Goal: Task Accomplishment & Management: Manage account settings

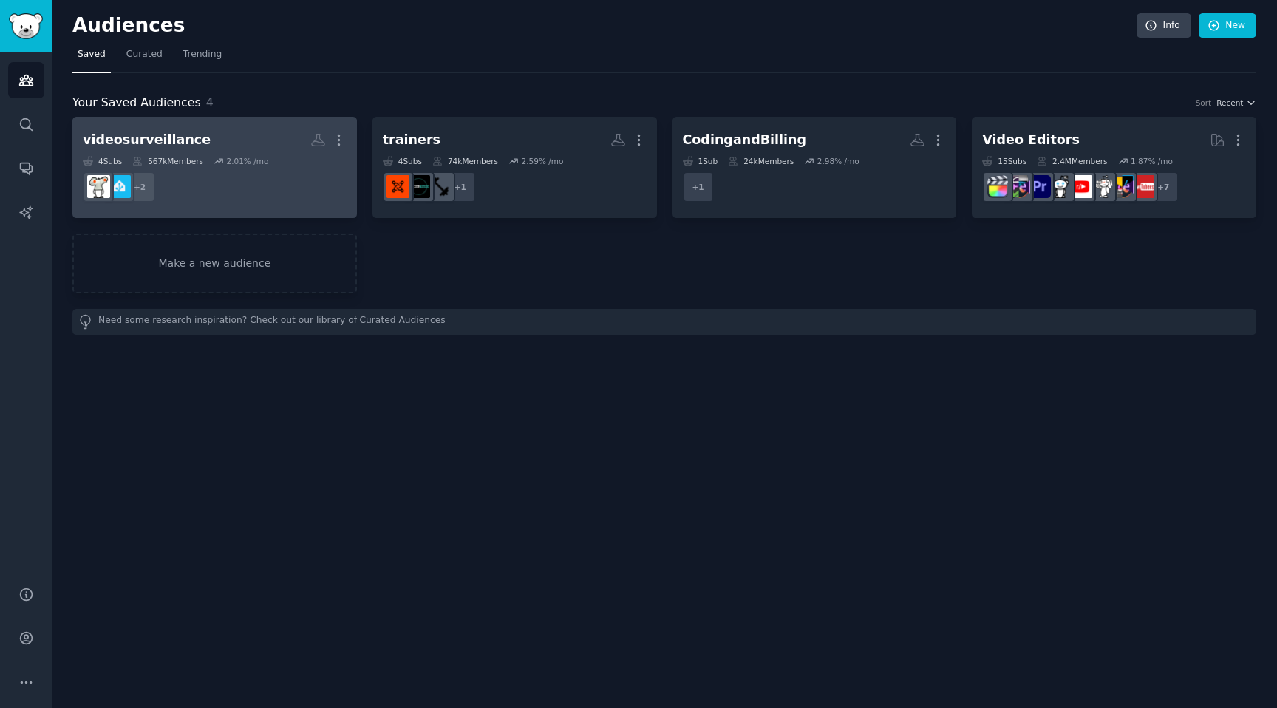
click at [268, 165] on div "4 Sub s 567k Members 2.01 % /mo" at bounding box center [215, 161] width 264 height 10
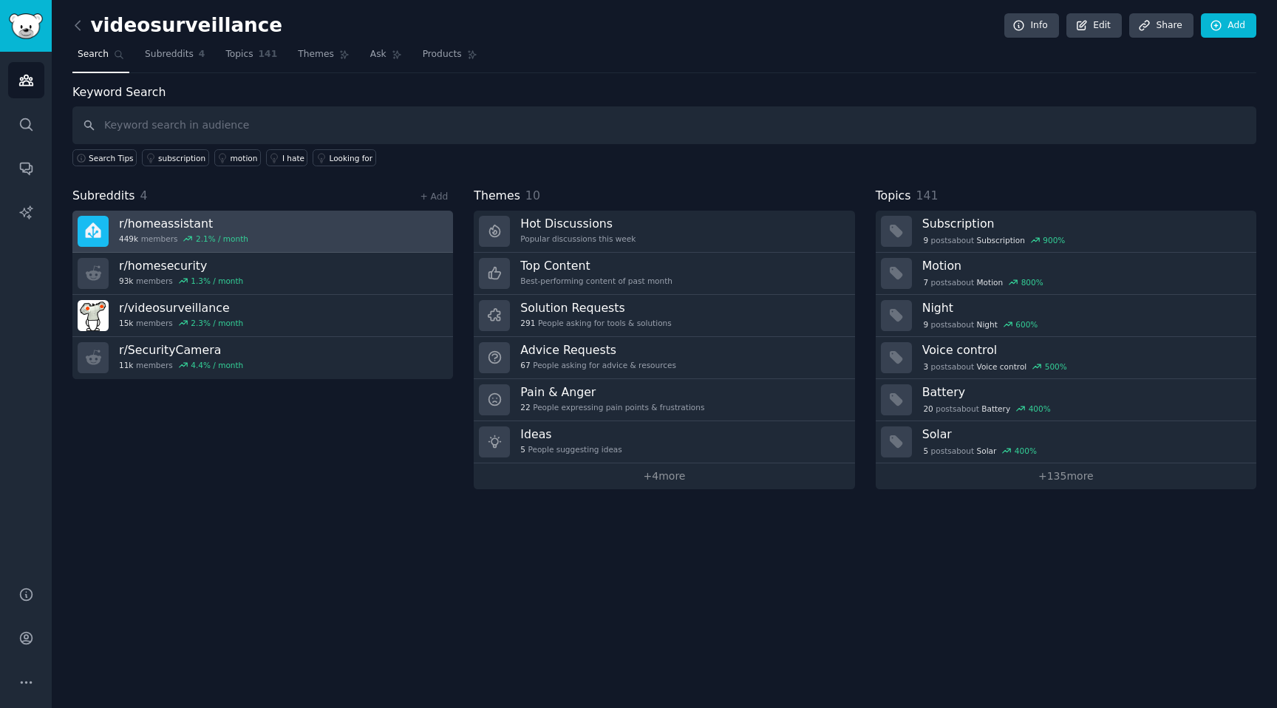
click at [236, 236] on div "2.1 % / month" at bounding box center [222, 239] width 52 height 10
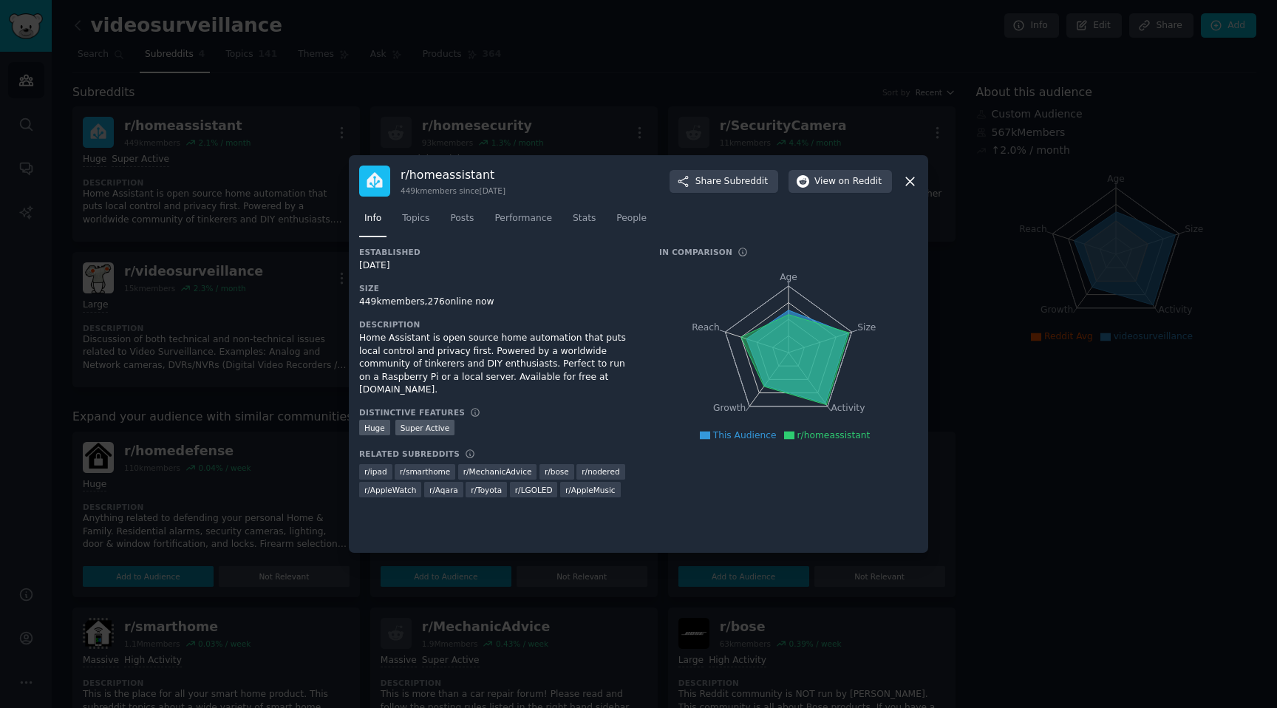
click at [445, 180] on h3 "r/ homeassistant" at bounding box center [453, 175] width 105 height 16
click at [868, 171] on button "View on Reddit" at bounding box center [840, 182] width 103 height 24
click at [713, 86] on div at bounding box center [638, 354] width 1277 height 708
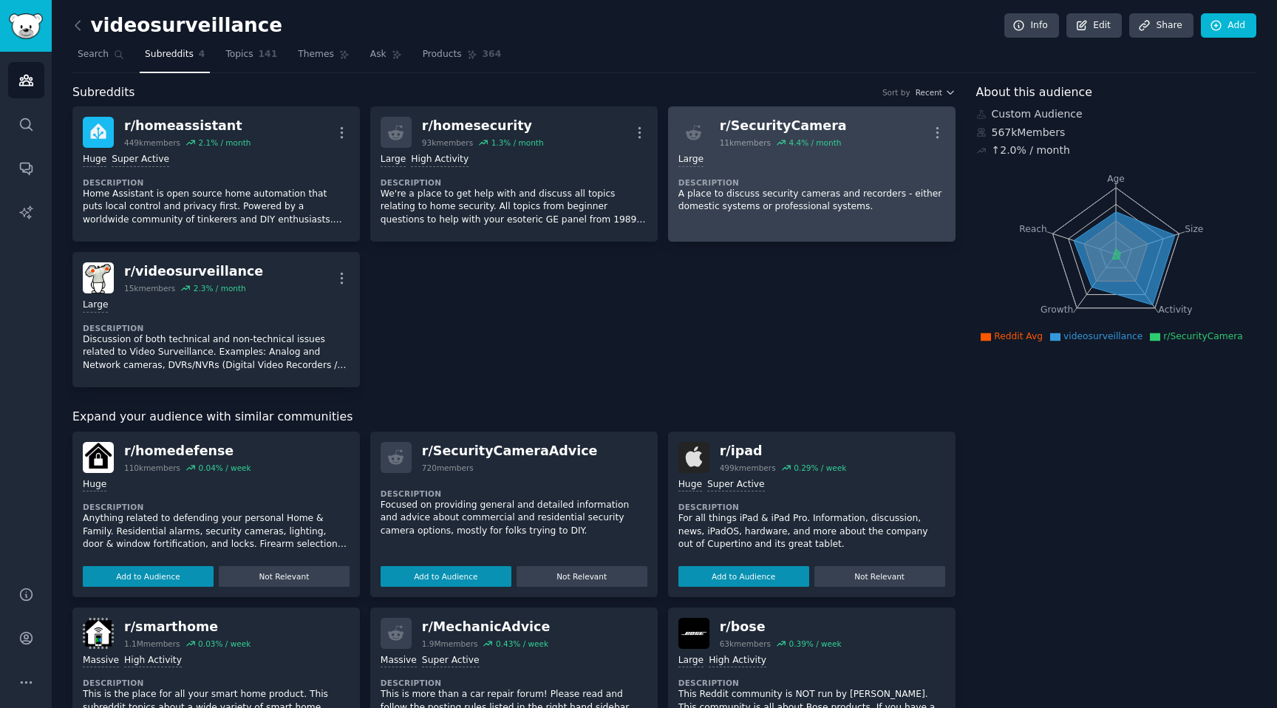
click at [776, 137] on icon at bounding box center [781, 142] width 10 height 10
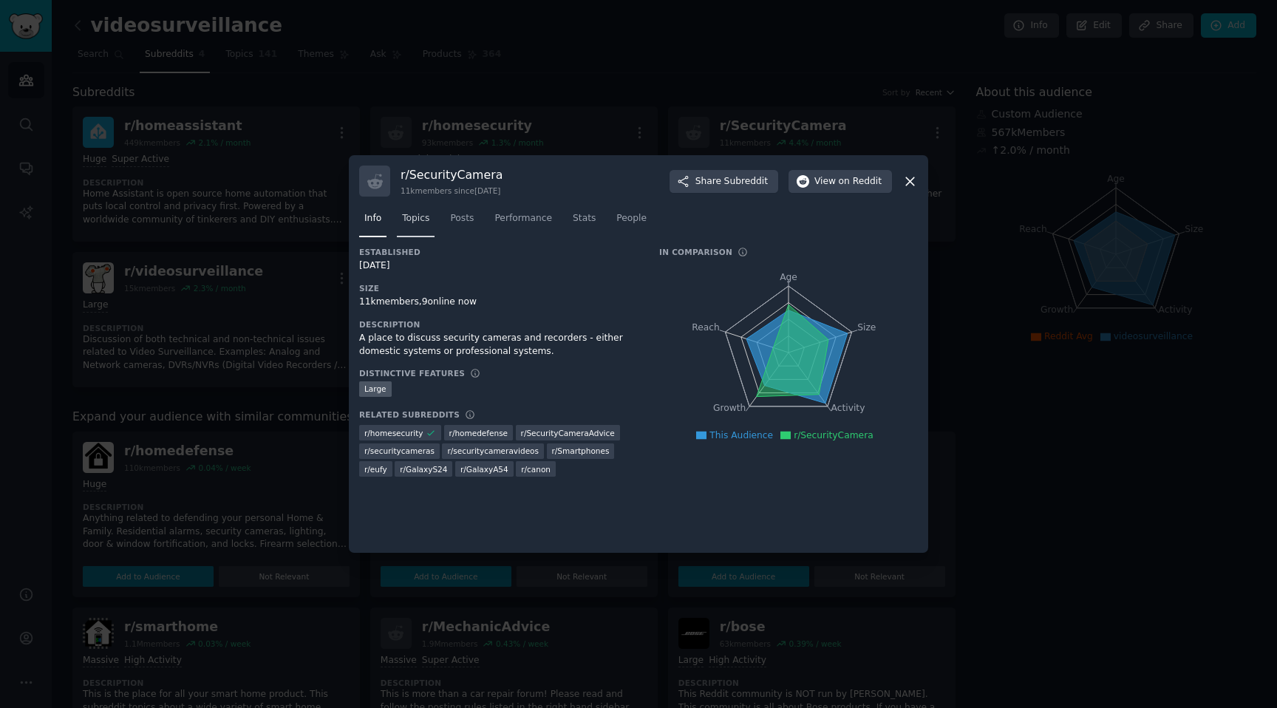
click at [419, 218] on span "Topics" at bounding box center [415, 218] width 27 height 13
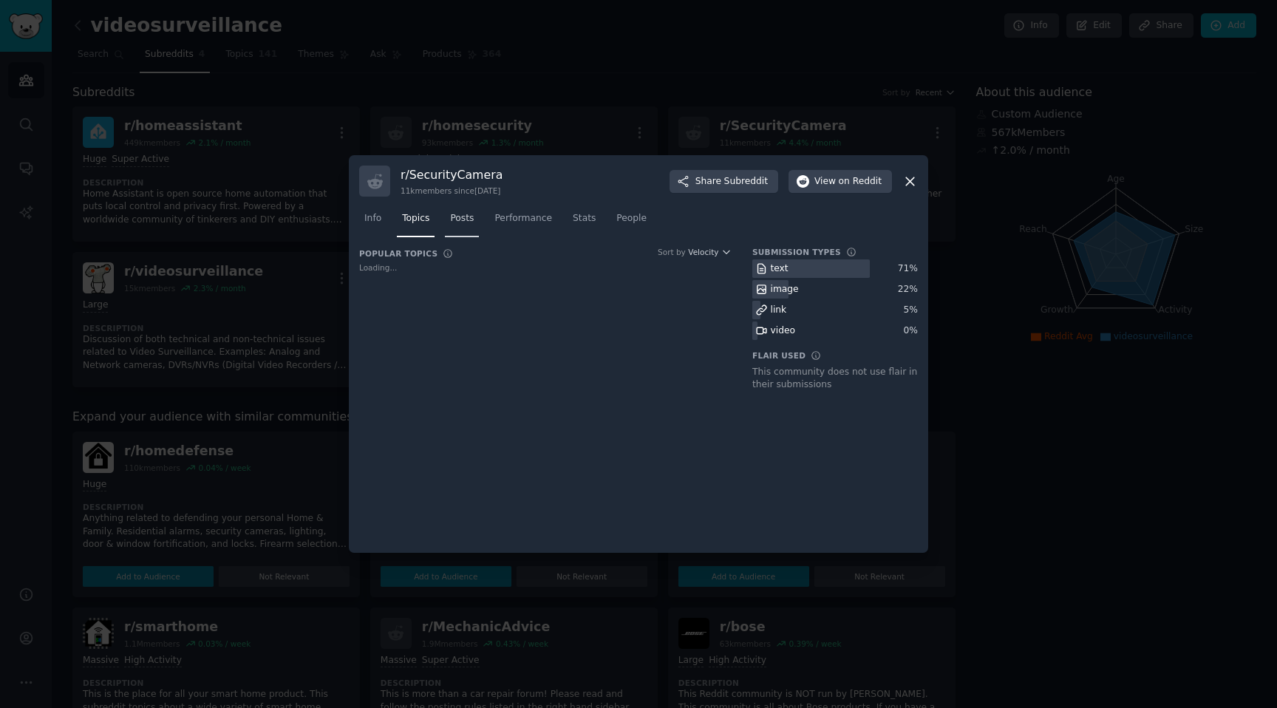
click at [479, 228] on link "Posts" at bounding box center [462, 222] width 34 height 30
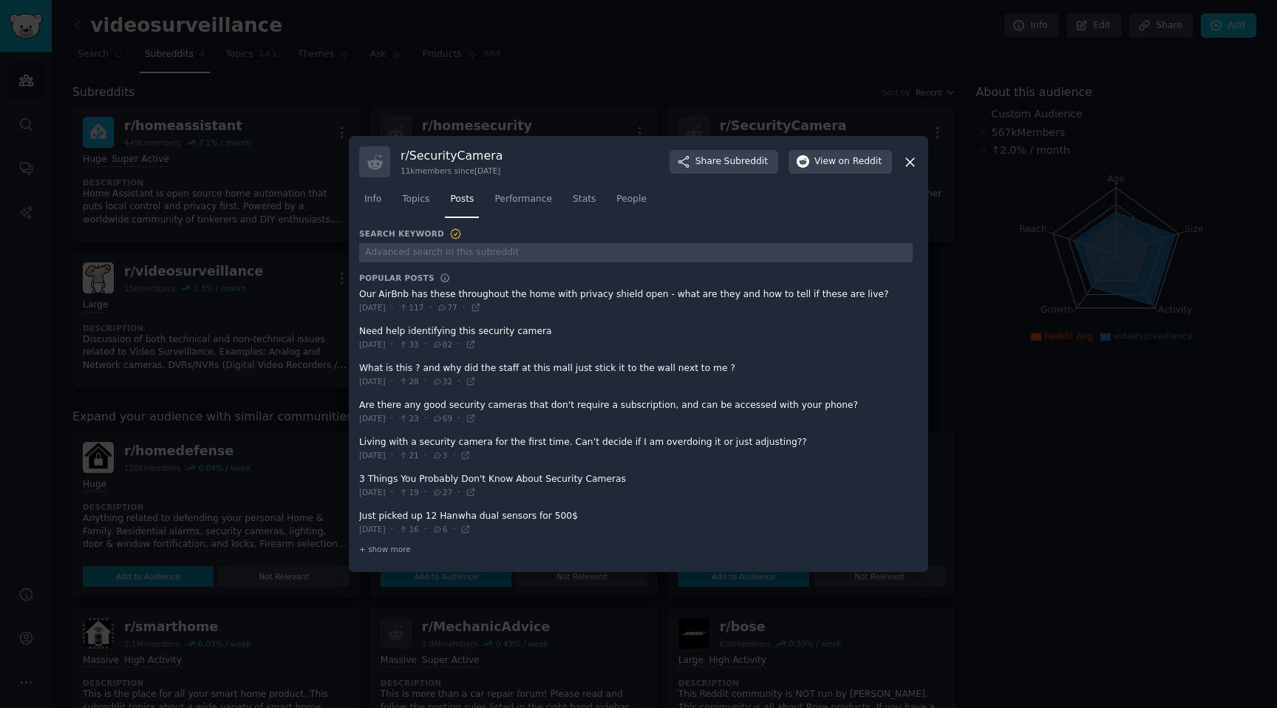
click at [568, 120] on div at bounding box center [638, 354] width 1277 height 708
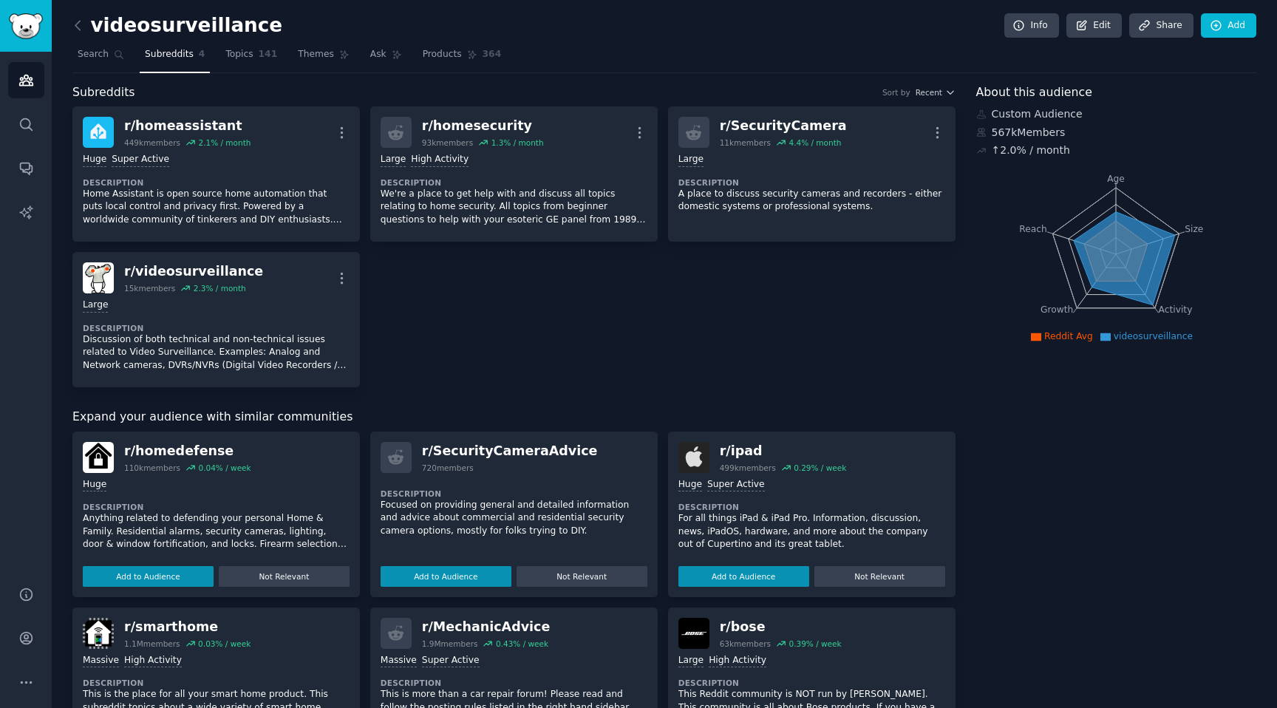
click at [157, 446] on div "r/ homedefense" at bounding box center [187, 451] width 127 height 18
click at [191, 452] on div "r/ homedefense" at bounding box center [187, 451] width 127 height 18
click at [81, 449] on div "r/ homedefense 110k members 0.04 % / week 100,000 - 1,000,000 members Huge Desc…" at bounding box center [215, 515] width 287 height 166
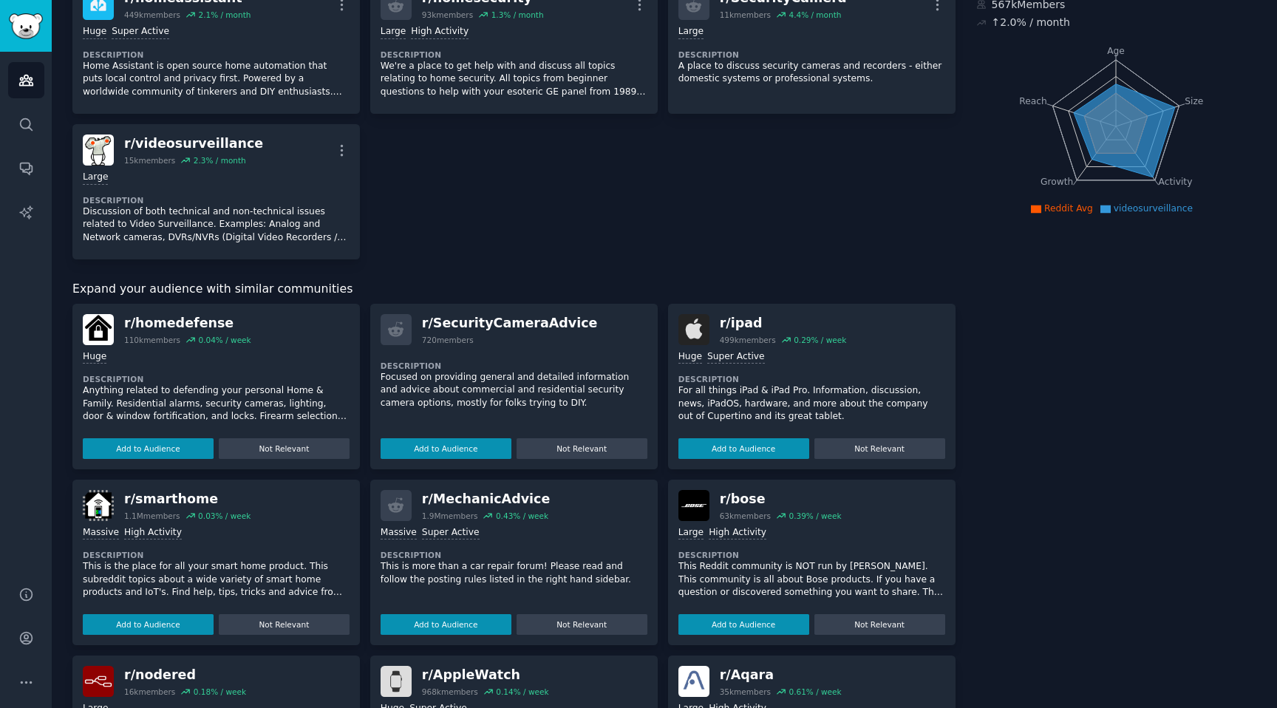
scroll to position [133, 0]
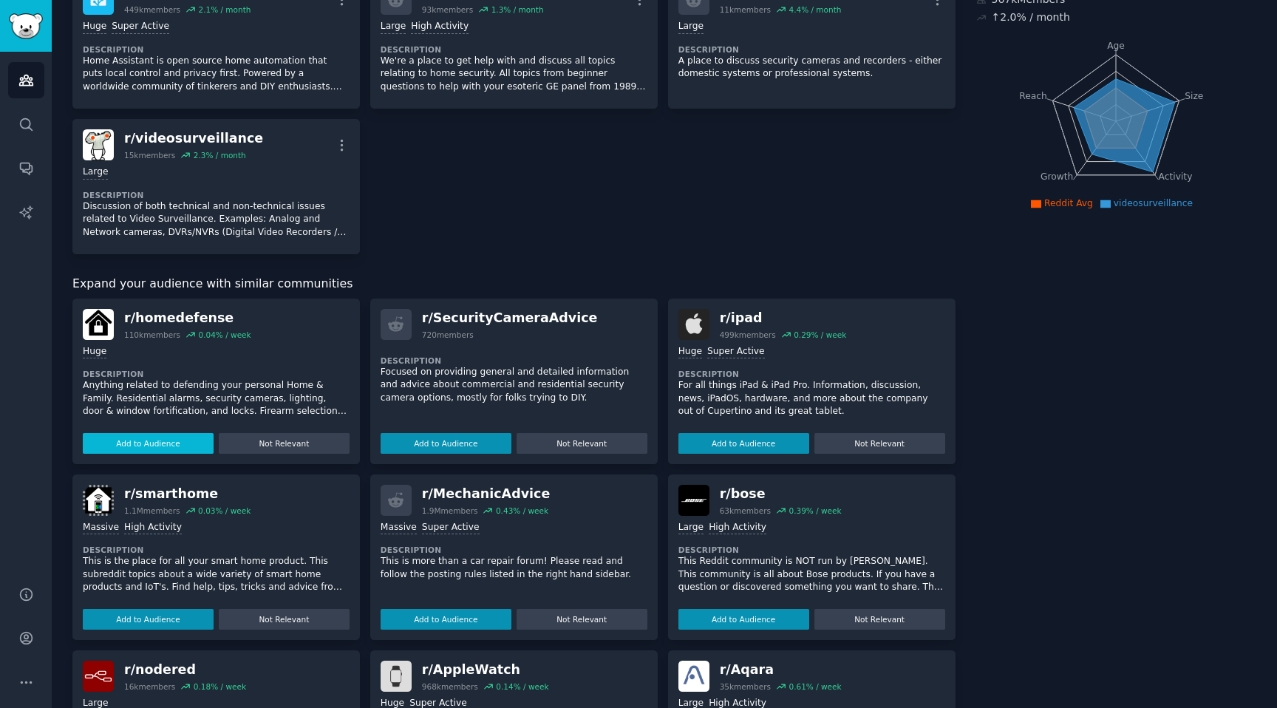
click at [157, 441] on button "Add to Audience" at bounding box center [148, 443] width 131 height 21
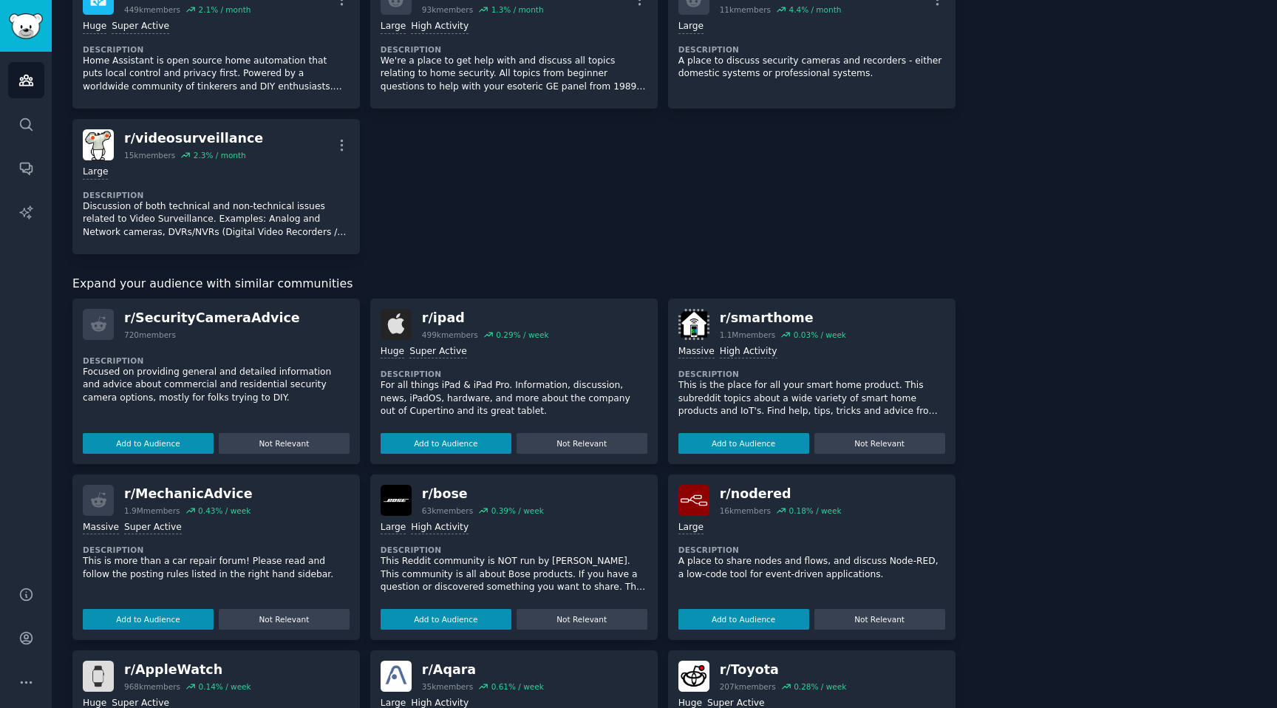
scroll to position [0, 0]
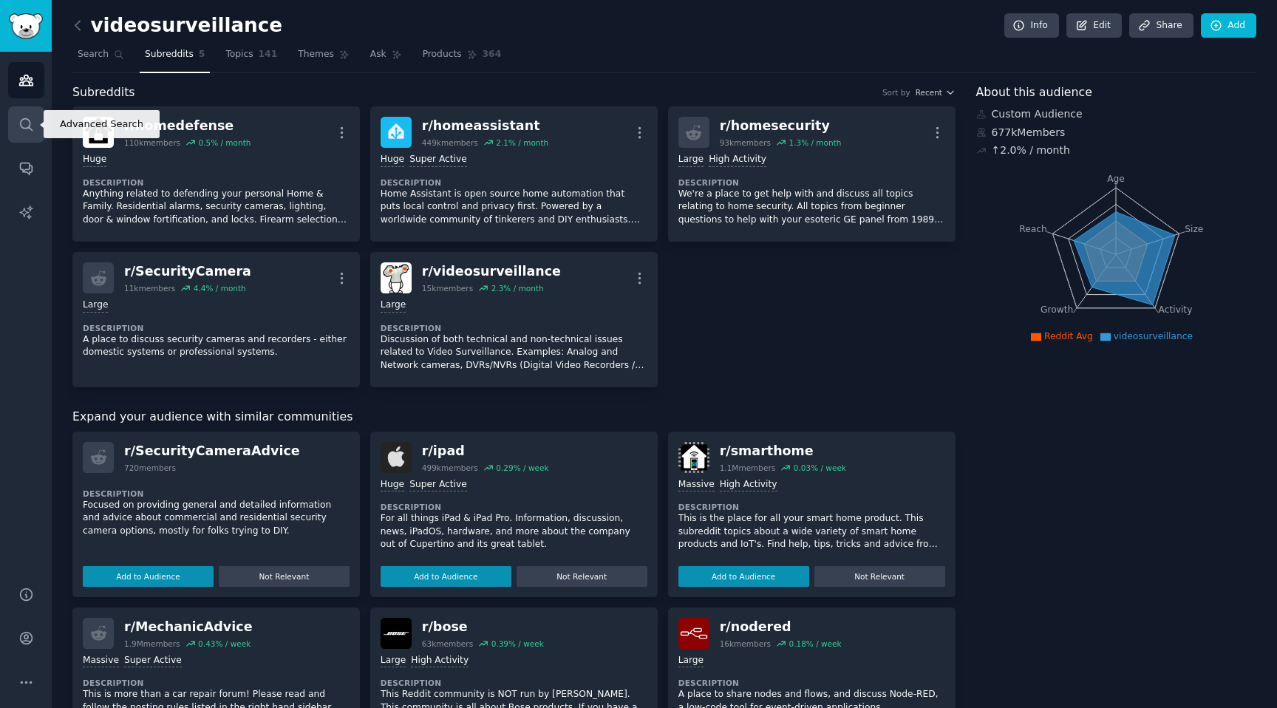
click at [30, 130] on icon "Sidebar" at bounding box center [26, 125] width 16 height 16
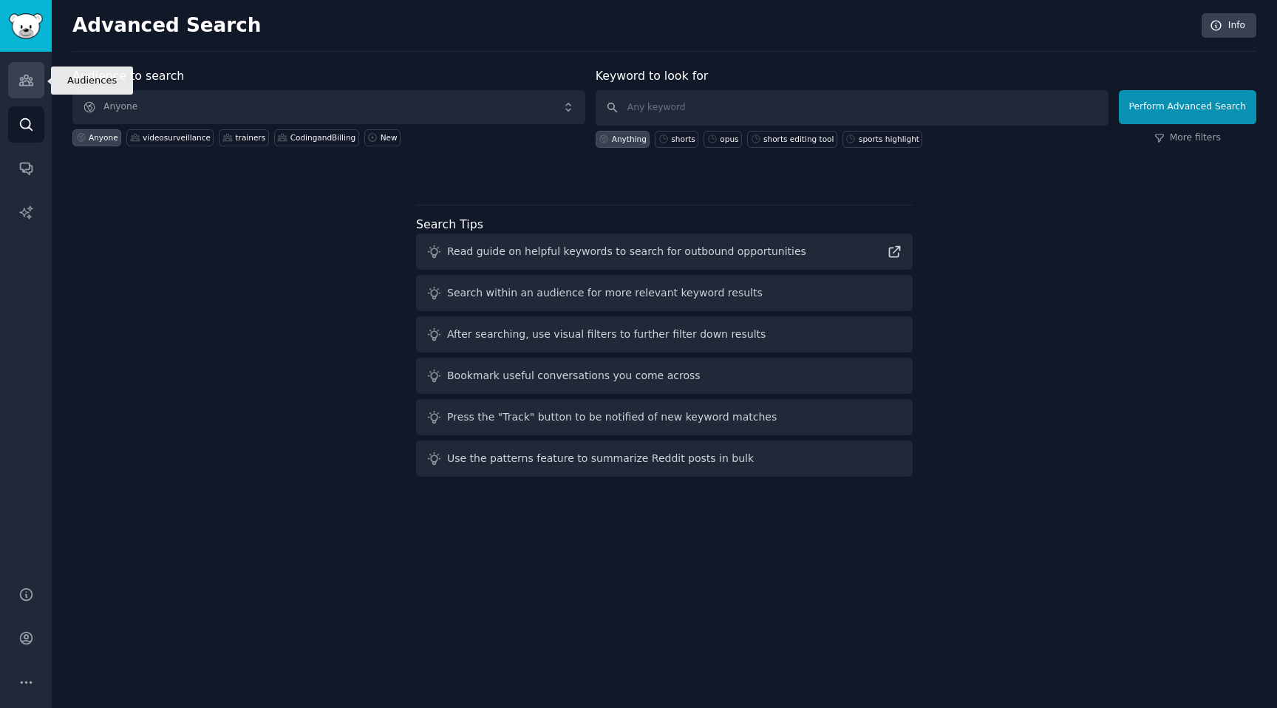
click at [21, 83] on icon "Sidebar" at bounding box center [26, 80] width 16 height 16
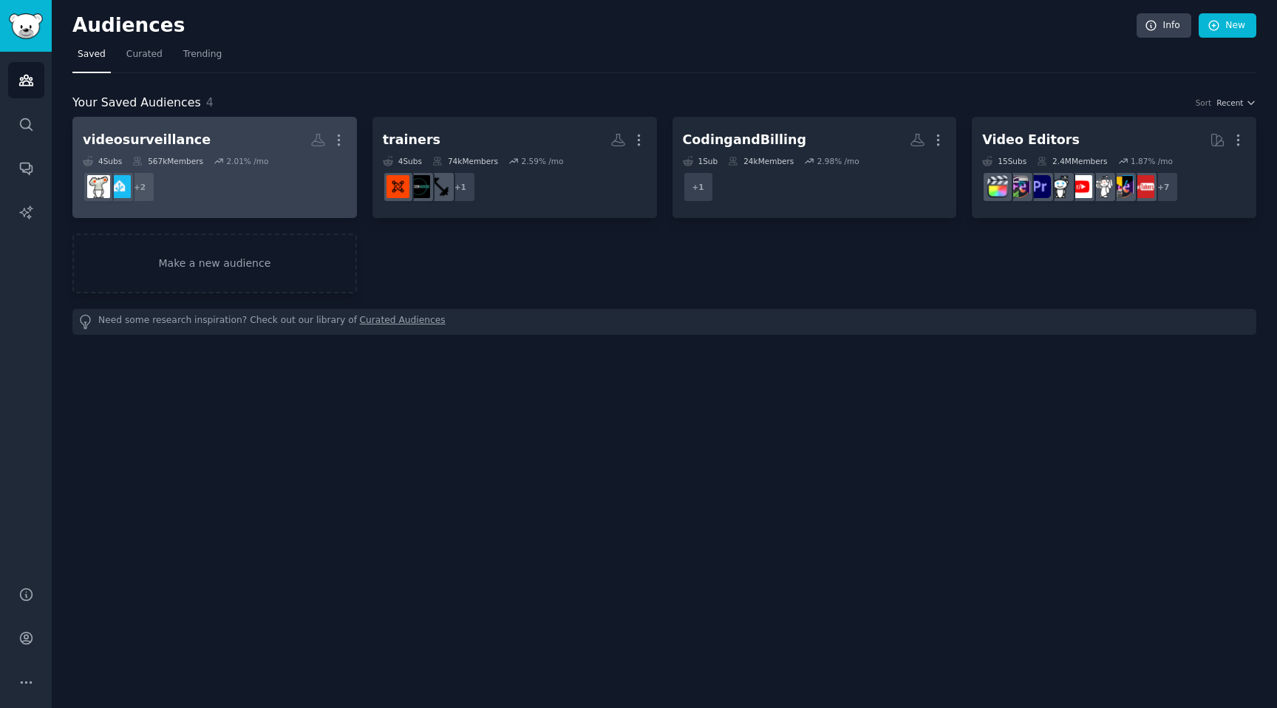
click at [195, 164] on div "567k Members" at bounding box center [167, 161] width 71 height 10
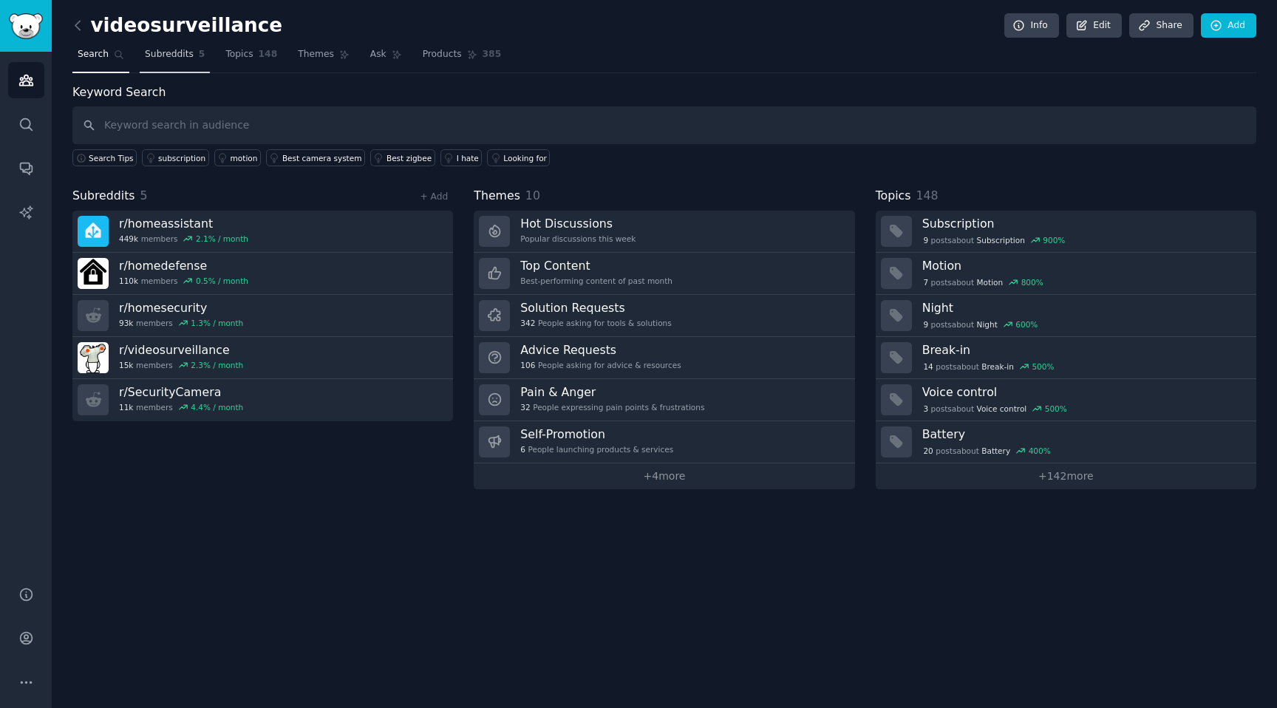
click at [181, 56] on span "Subreddits" at bounding box center [169, 54] width 49 height 13
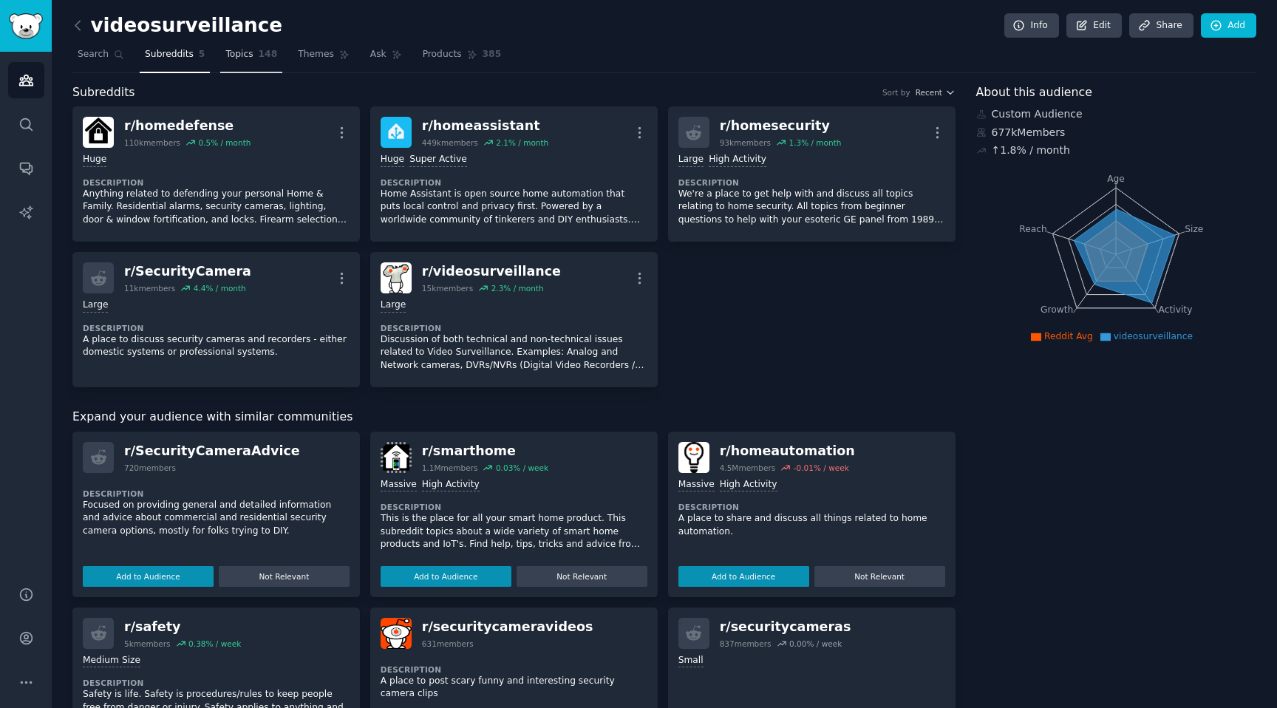
click at [259, 58] on span "148" at bounding box center [268, 54] width 19 height 13
